Goal: Information Seeking & Learning: Learn about a topic

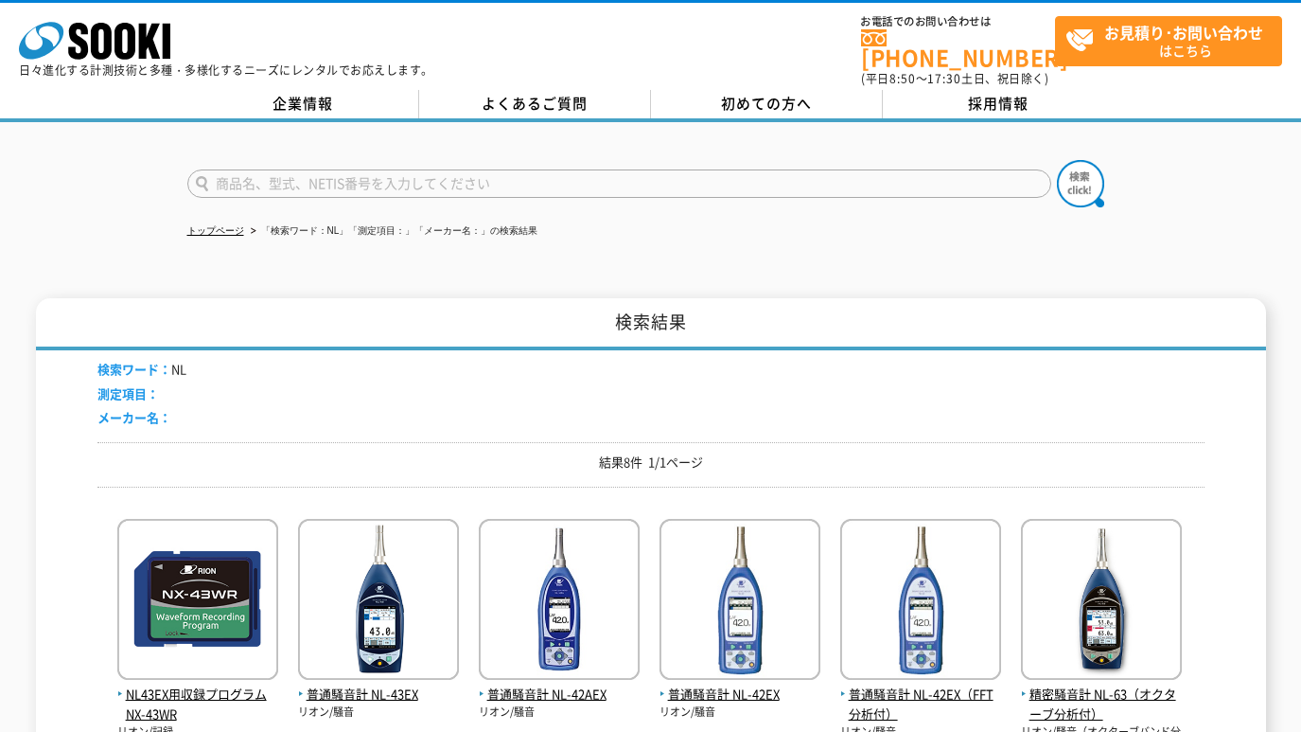
drag, startPoint x: 458, startPoint y: 346, endPoint x: 484, endPoint y: 303, distance: 50.5
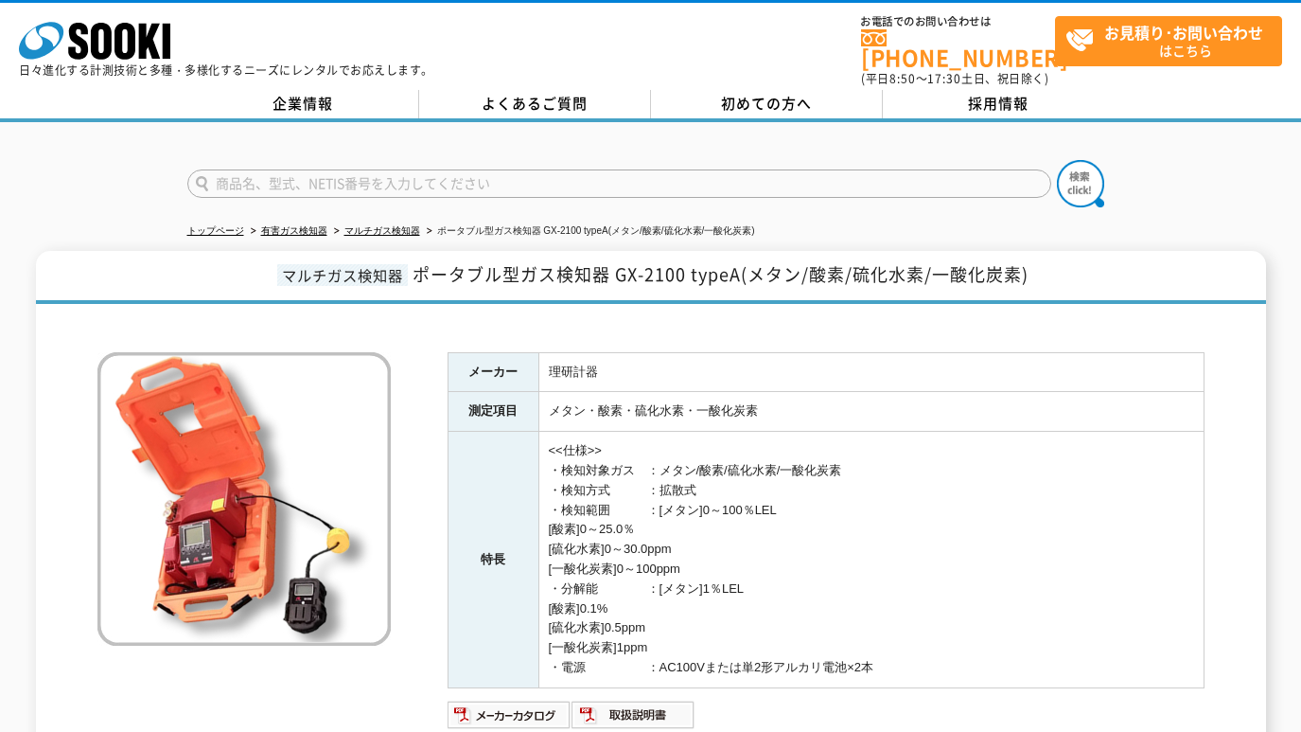
drag, startPoint x: 0, startPoint y: 0, endPoint x: 467, endPoint y: 297, distance: 553.3
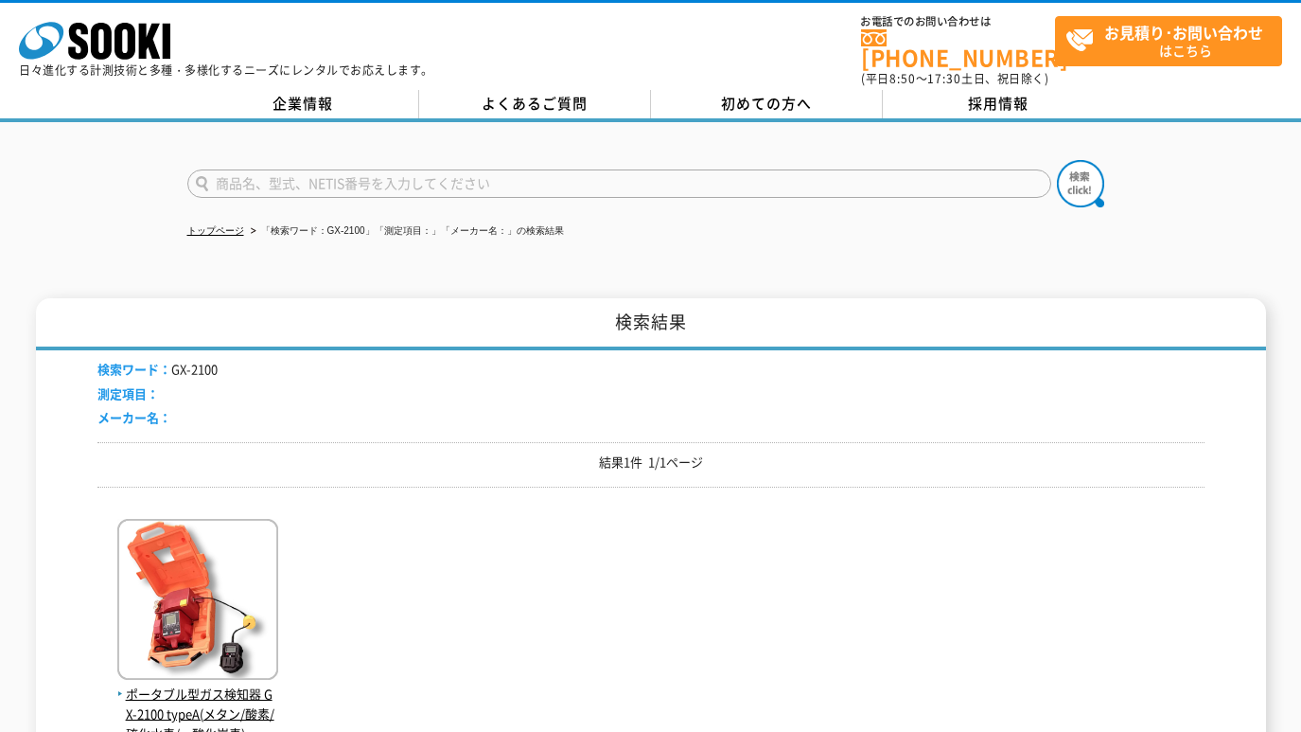
drag, startPoint x: 0, startPoint y: 0, endPoint x: 471, endPoint y: 290, distance: 553.3
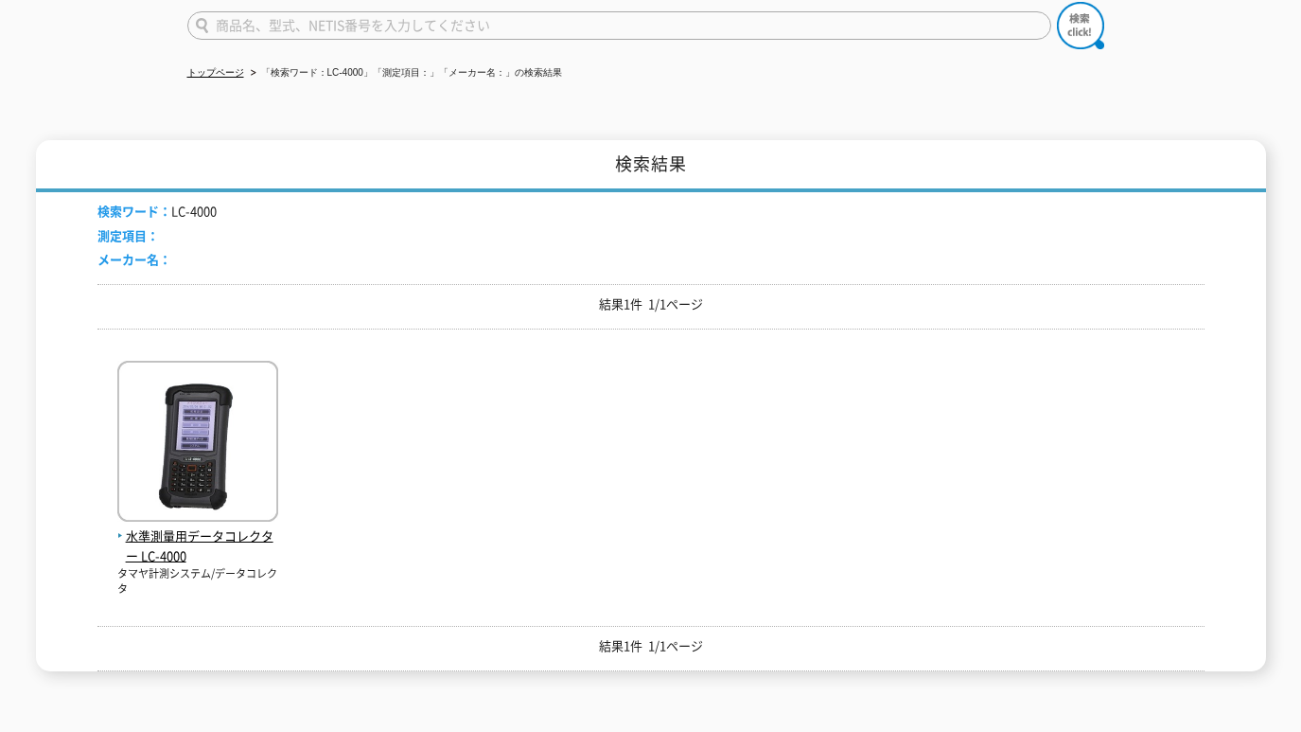
click at [310, 20] on input "text" at bounding box center [619, 25] width 864 height 28
paste input "GX-3R("
type input "GX-3R"
click at [1073, 22] on img at bounding box center [1080, 25] width 47 height 47
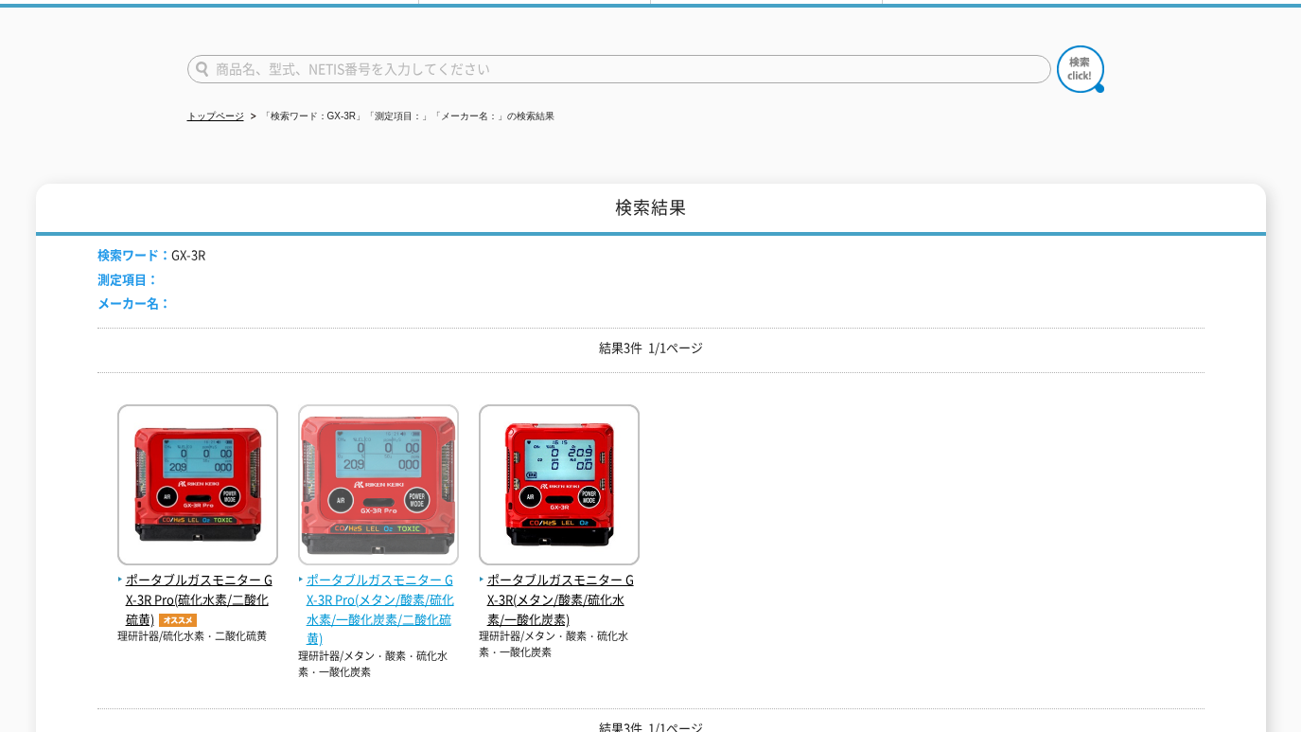
scroll to position [158, 0]
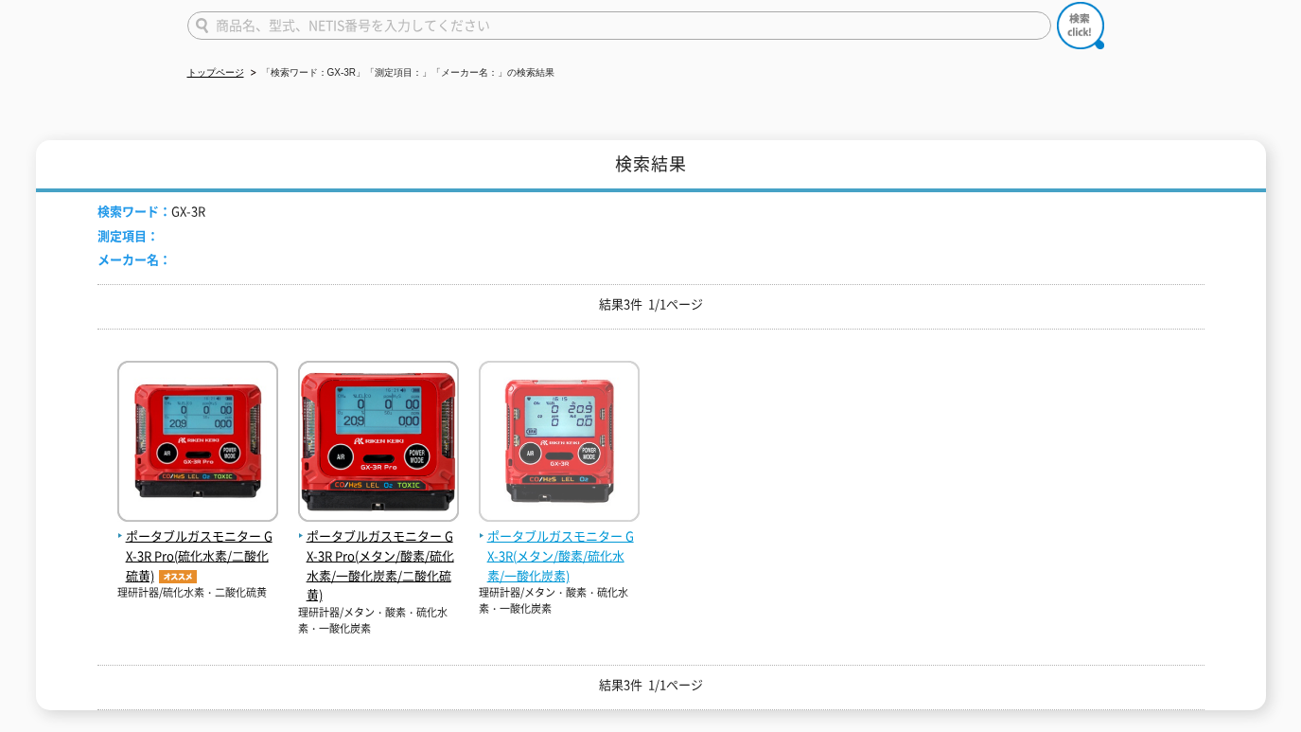
click at [576, 454] on img at bounding box center [559, 444] width 161 height 166
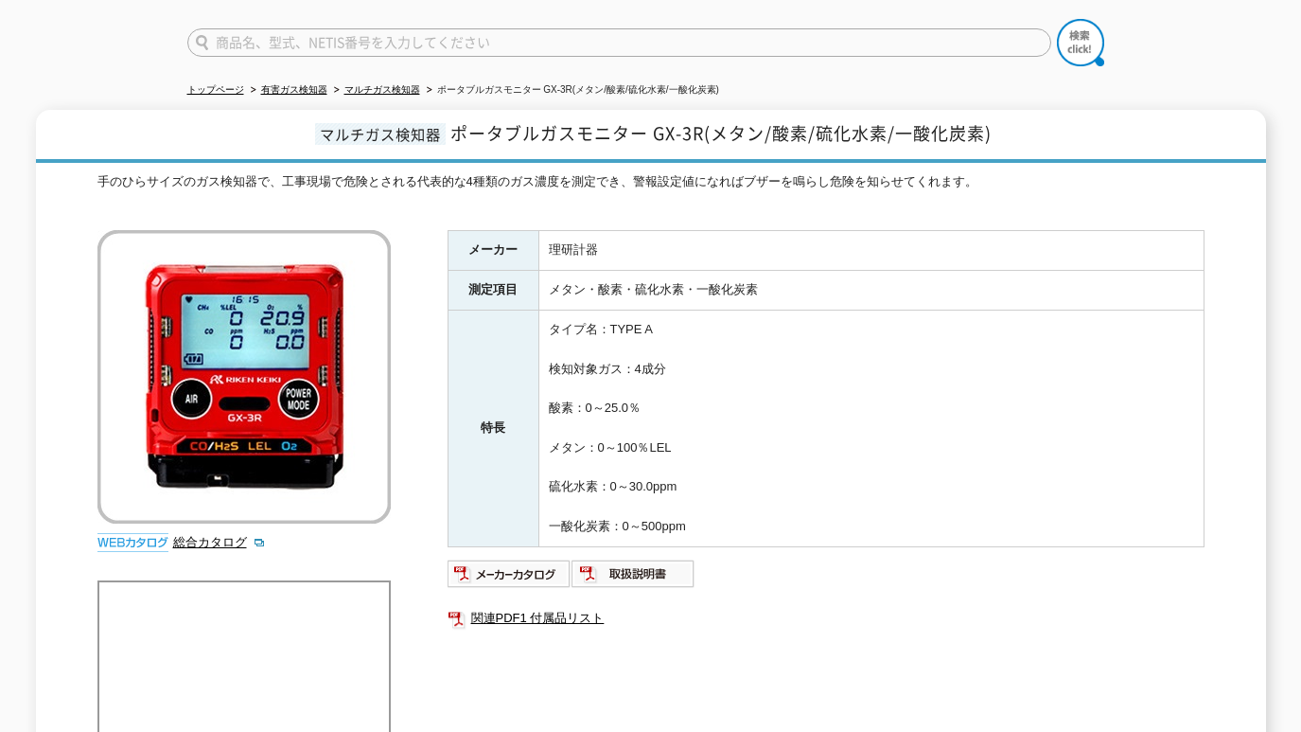
scroll to position [315, 0]
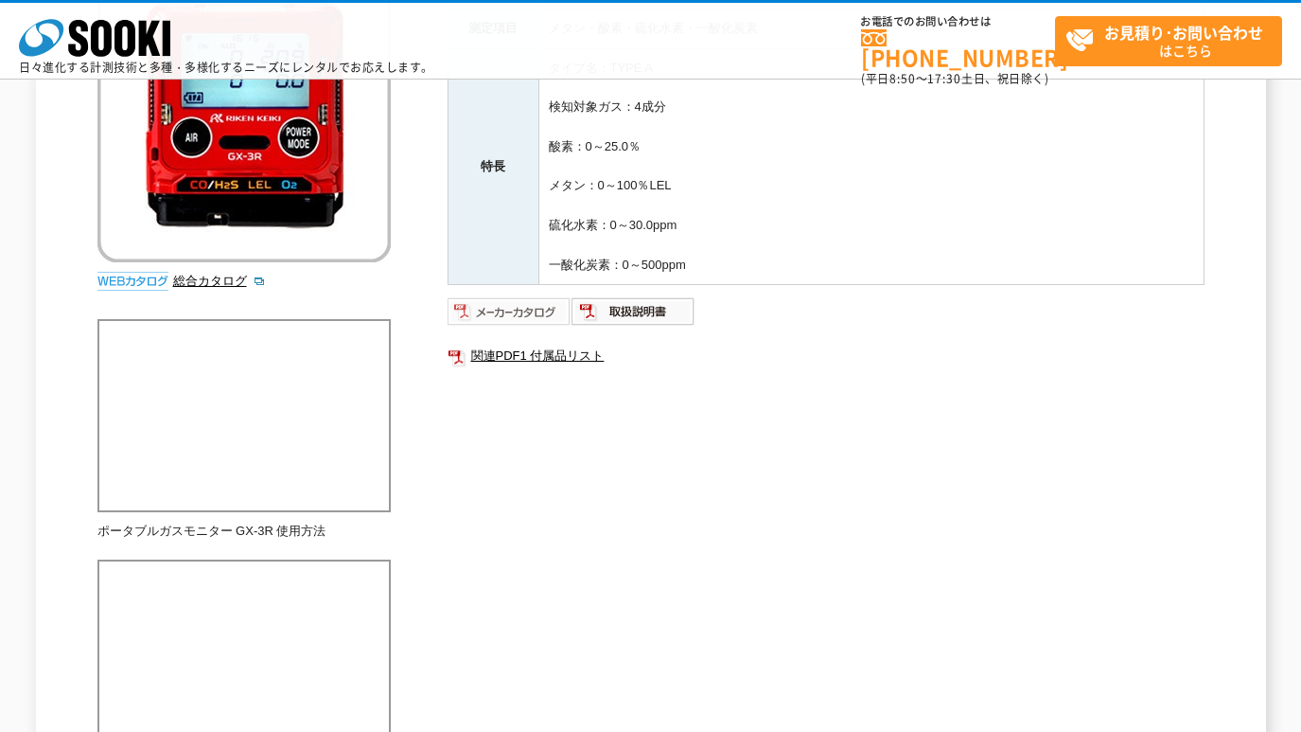
click at [531, 308] on img at bounding box center [510, 311] width 124 height 30
